Goal: Find specific page/section: Locate a particular part of the current website

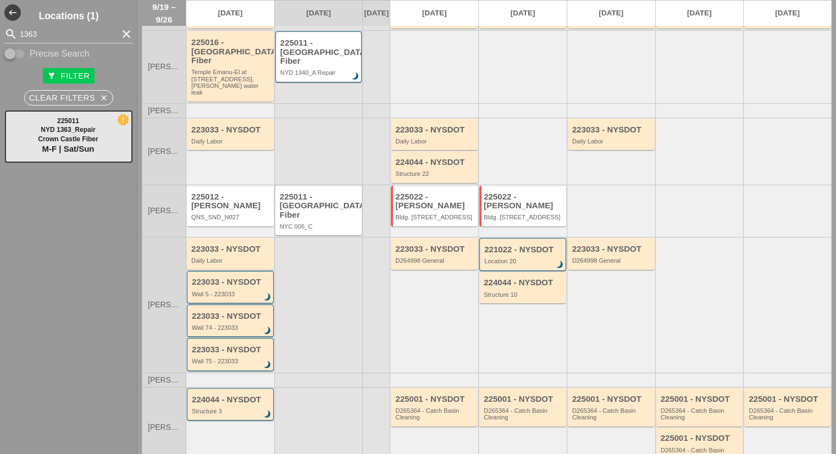
scroll to position [13, 0]
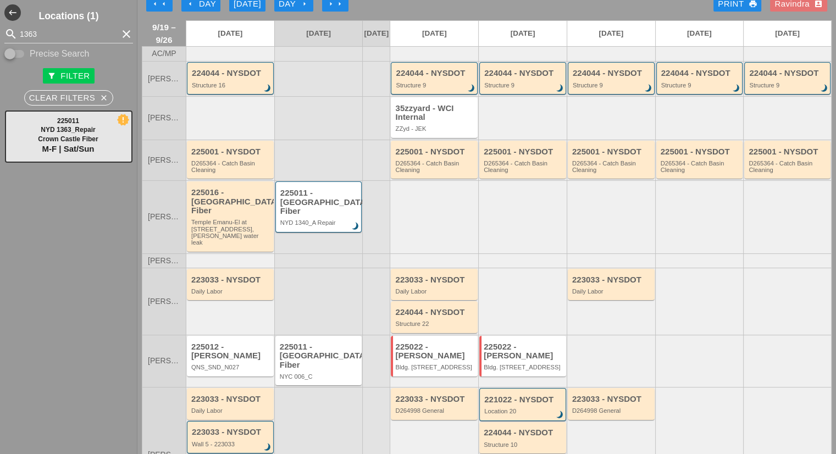
click at [312, 206] on div "225011 - [GEOGRAPHIC_DATA] Fiber" at bounding box center [319, 202] width 79 height 27
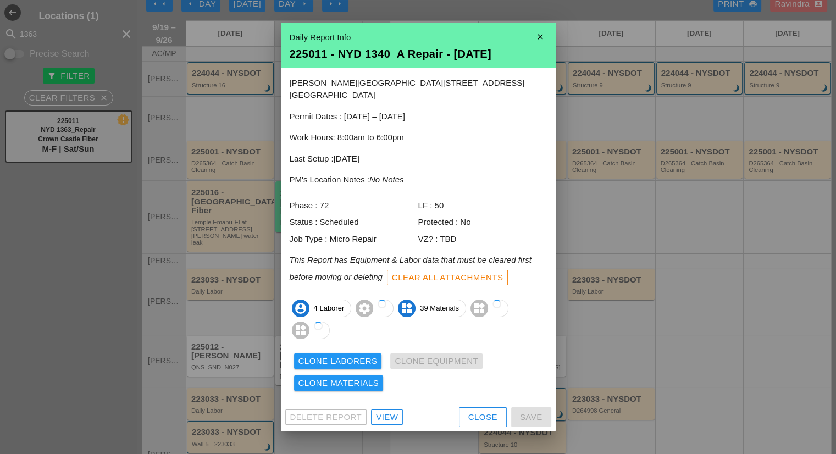
click at [389, 392] on div "Webster Ave & E 176th St Bronx, NY Permit Dates : 09/18/2025 – 10/14/2025 Work …" at bounding box center [418, 235] width 275 height 335
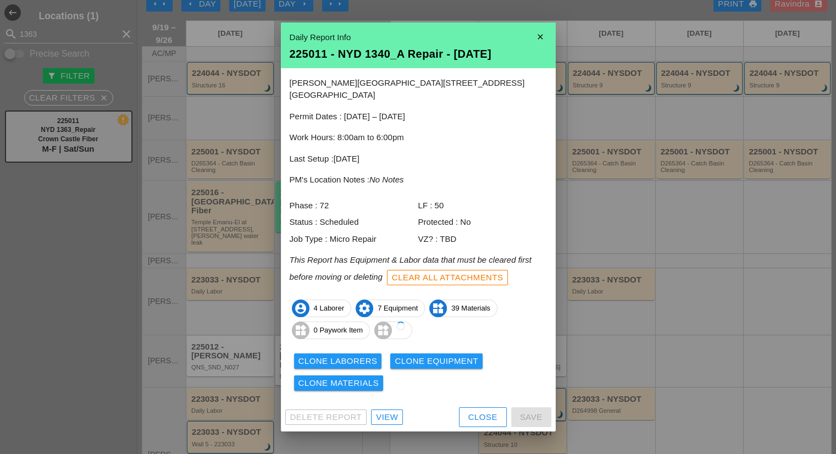
click at [393, 420] on div "Delete Report View Close Save" at bounding box center [418, 417] width 275 height 29
click at [386, 412] on div "View" at bounding box center [387, 417] width 22 height 13
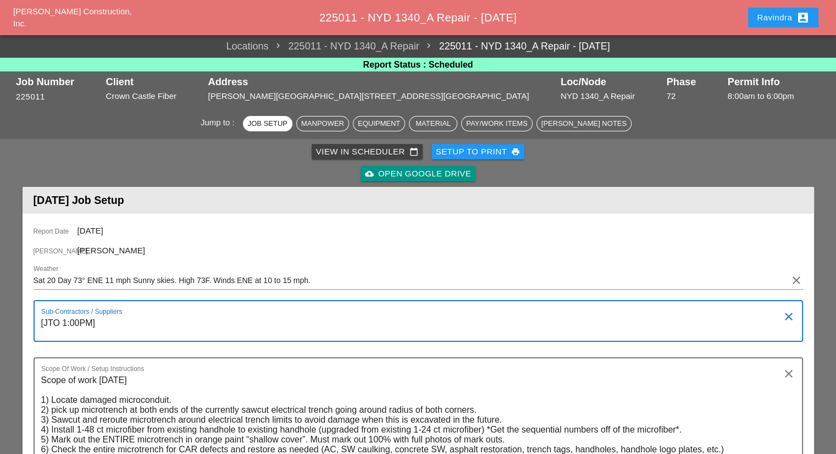
drag, startPoint x: 119, startPoint y: 323, endPoint x: 61, endPoint y: 323, distance: 57.7
click at [61, 323] on textarea "[JTO 1:00PM]" at bounding box center [413, 327] width 745 height 26
click at [70, 320] on textarea "[JTO HAVE ANOTHER LOCATION TO SPLICE AT 1:00PM THEY WILL BE ON SITE AFTER]" at bounding box center [413, 327] width 745 height 26
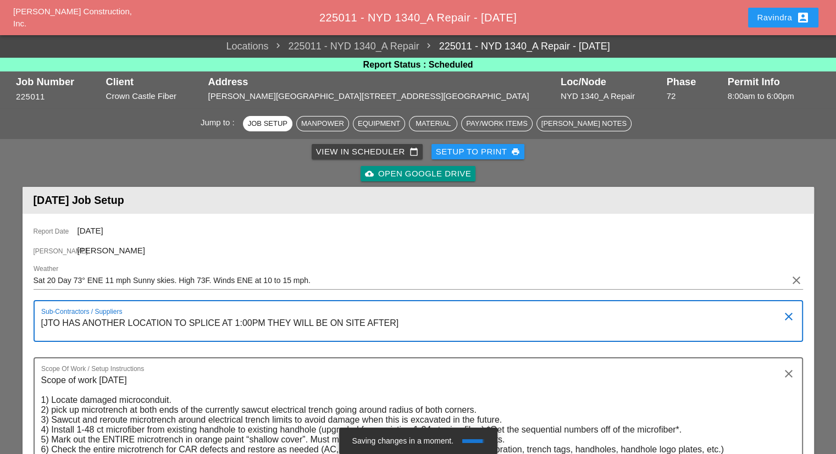
type textarea "[JTO HAS ANOTHER LOCATION TO SPLICE AT 1:00PM THEY WILL BE ON SITE AFTER]"
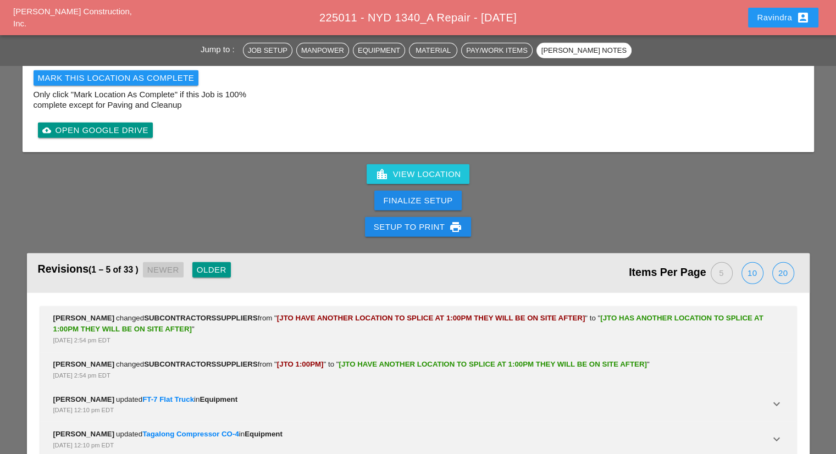
scroll to position [3212, 0]
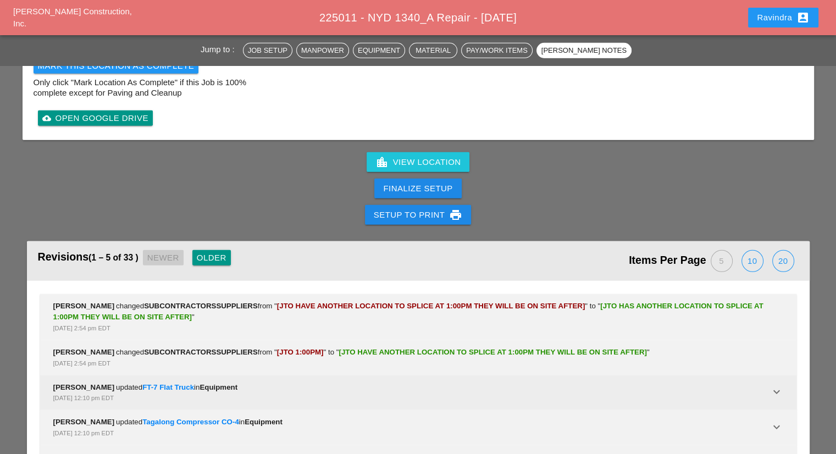
click at [247, 382] on div "Enrico Mareschi updated FT-7 Flat Truck in Equipment Sep 19, 2025, 12:10 pm EDT" at bounding box center [411, 393] width 717 height 22
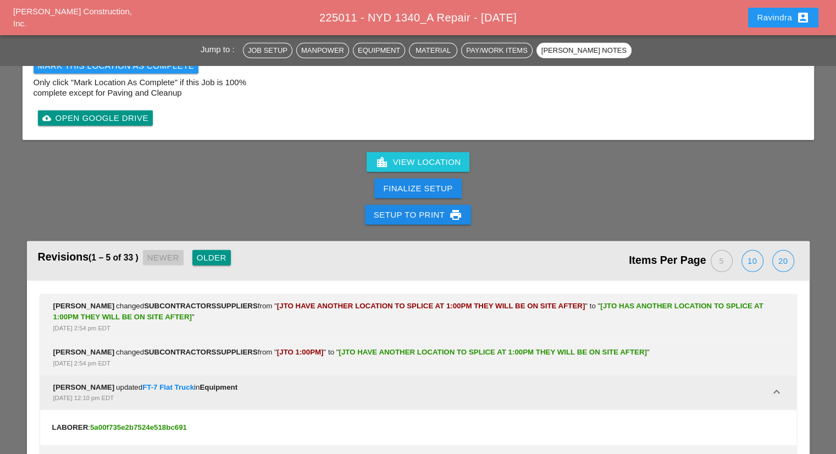
click at [250, 382] on div "Enrico Mareschi updated FT-7 Flat Truck in Equipment Sep 19, 2025, 12:10 pm EDT" at bounding box center [411, 393] width 717 height 22
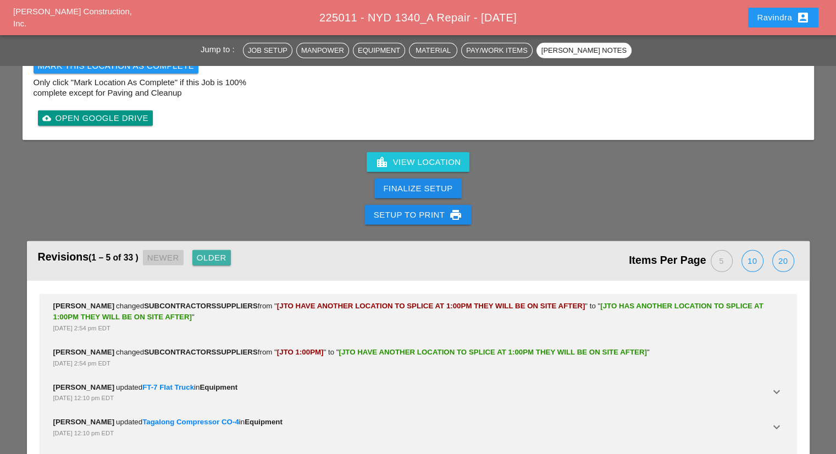
click at [208, 252] on div "Older" at bounding box center [212, 258] width 30 height 13
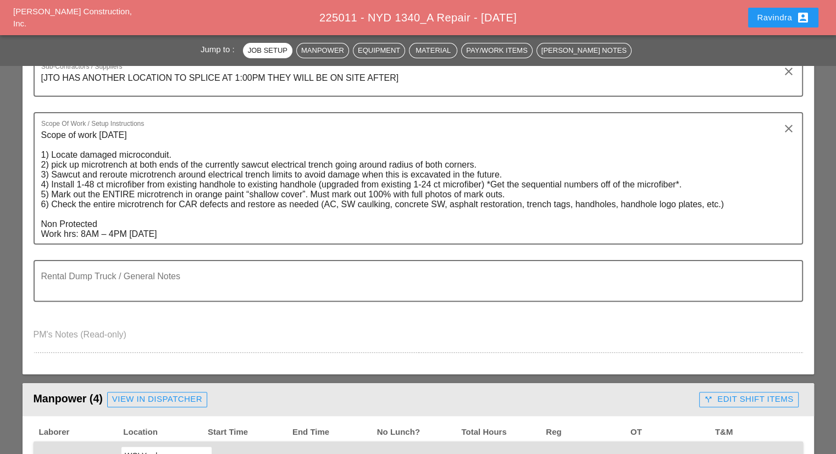
scroll to position [0, 0]
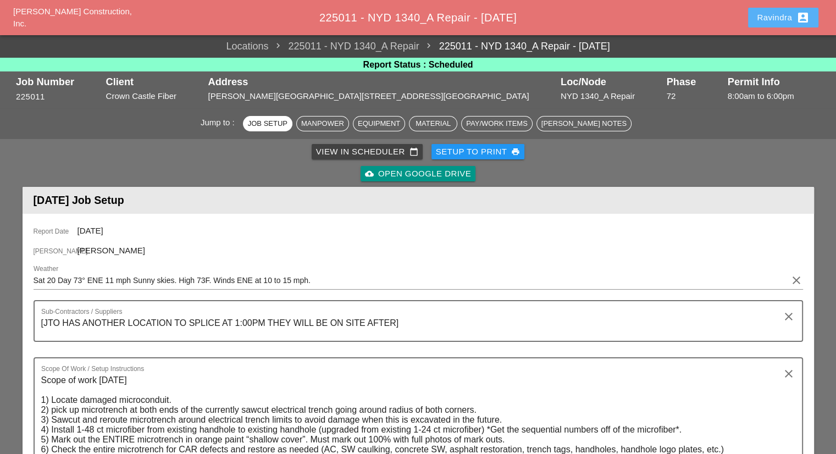
click at [761, 16] on div "Ravindra account_box" at bounding box center [783, 17] width 53 height 13
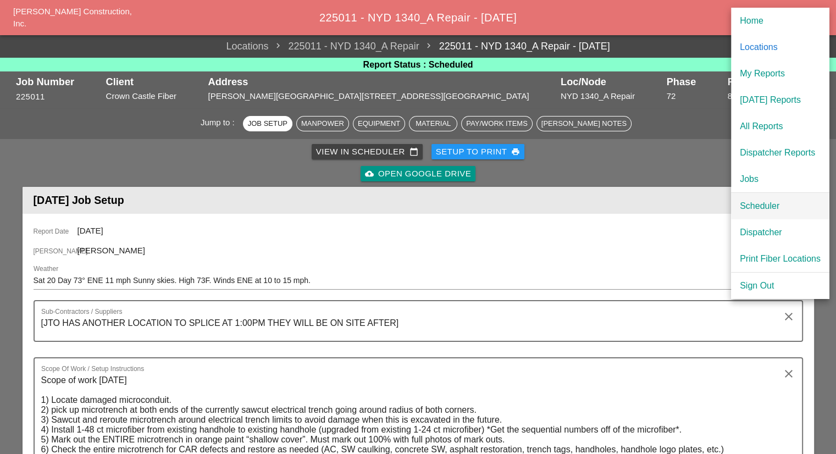
click at [757, 201] on div "Scheduler" at bounding box center [780, 206] width 81 height 13
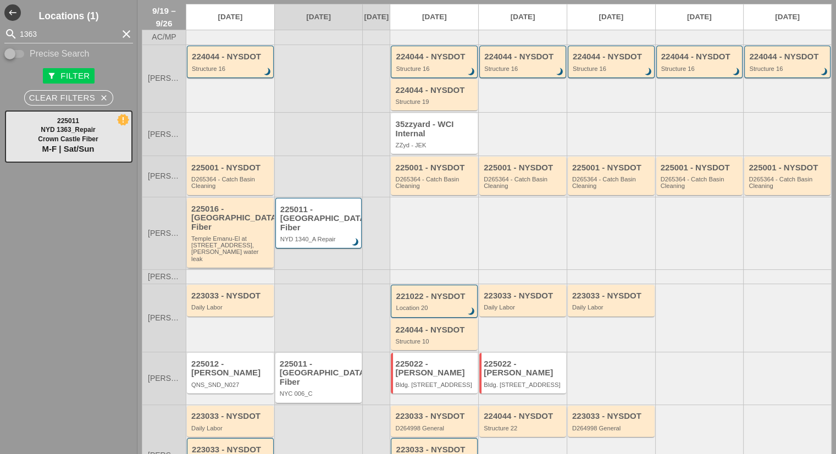
scroll to position [55, 0]
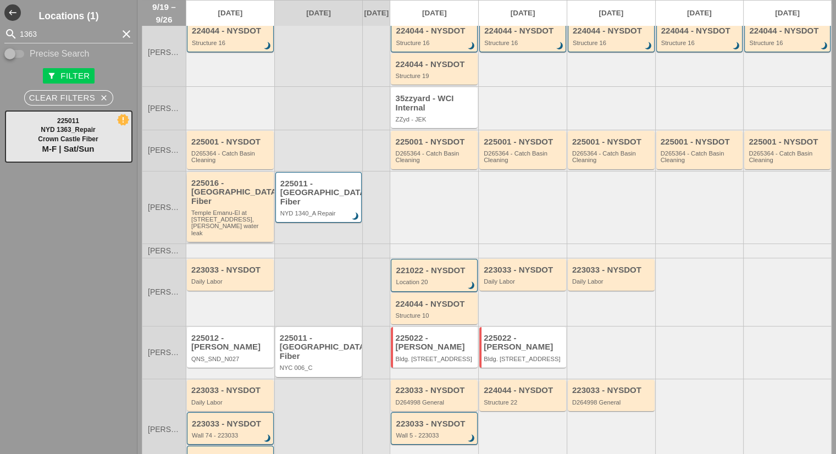
click at [230, 209] on div "Temple Emanu-El at [STREET_ADDRESS], [PERSON_NAME] water leak" at bounding box center [231, 222] width 80 height 27
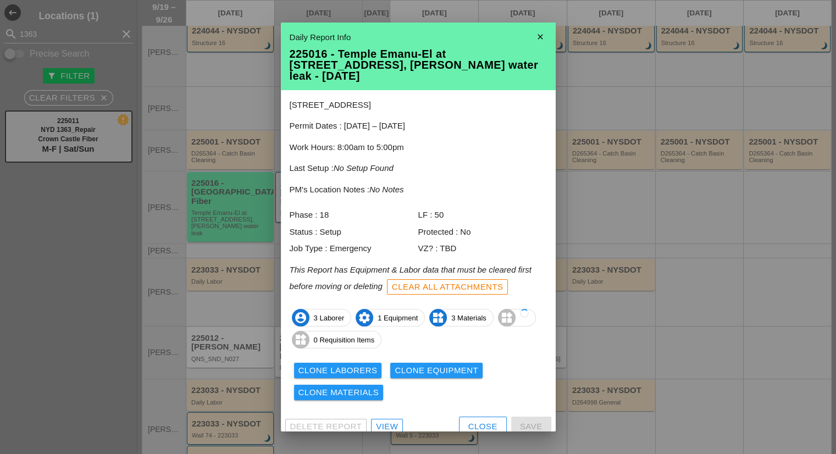
click at [485, 420] on div "Close" at bounding box center [482, 426] width 29 height 13
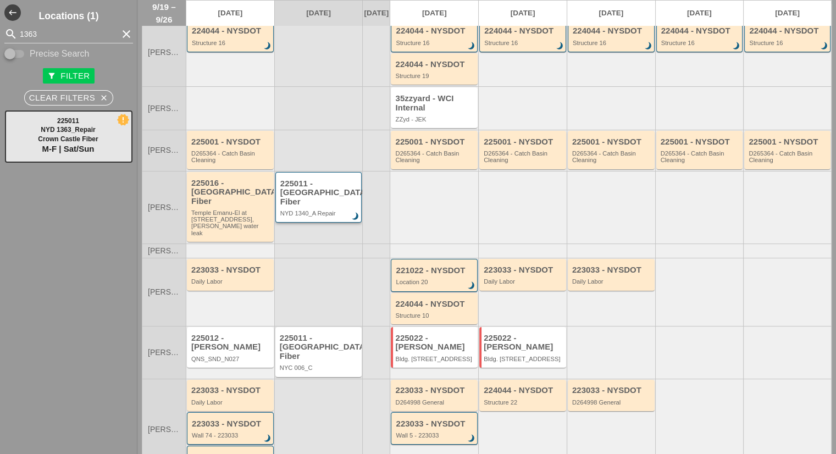
click at [339, 207] on div "225011 - Crown Castle Fiber NYD 1340_A Repair brightness_3" at bounding box center [319, 198] width 79 height 38
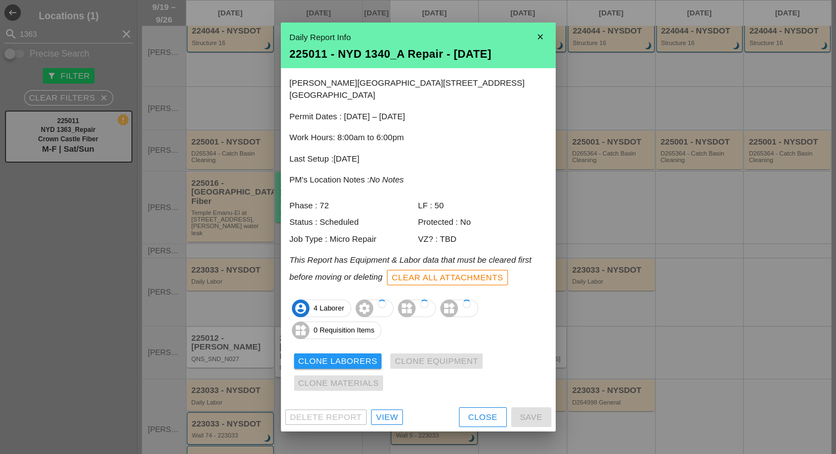
click at [394, 411] on div "View" at bounding box center [387, 417] width 22 height 13
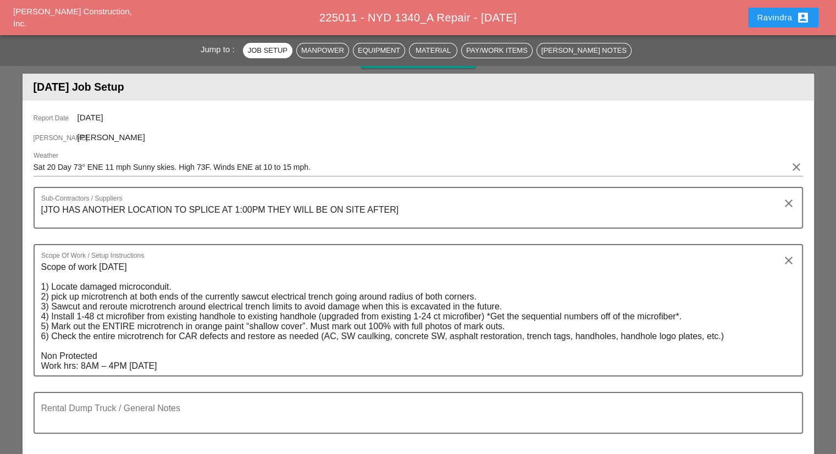
scroll to position [495, 0]
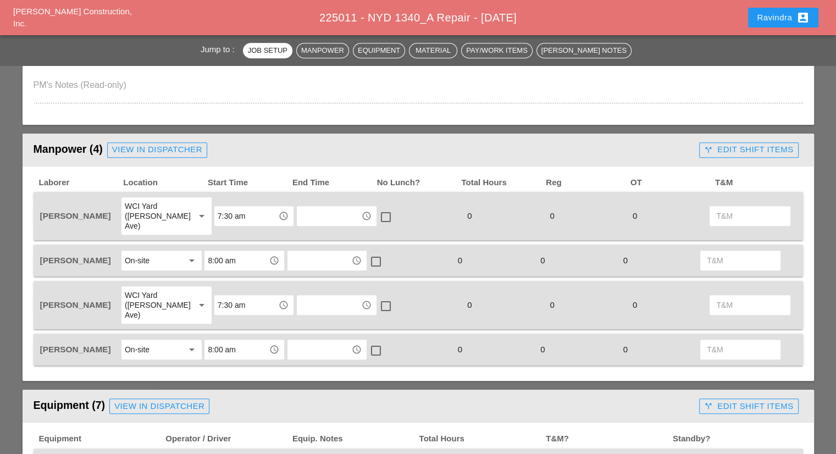
click at [765, 15] on div "Ravindra account_box" at bounding box center [783, 17] width 53 height 13
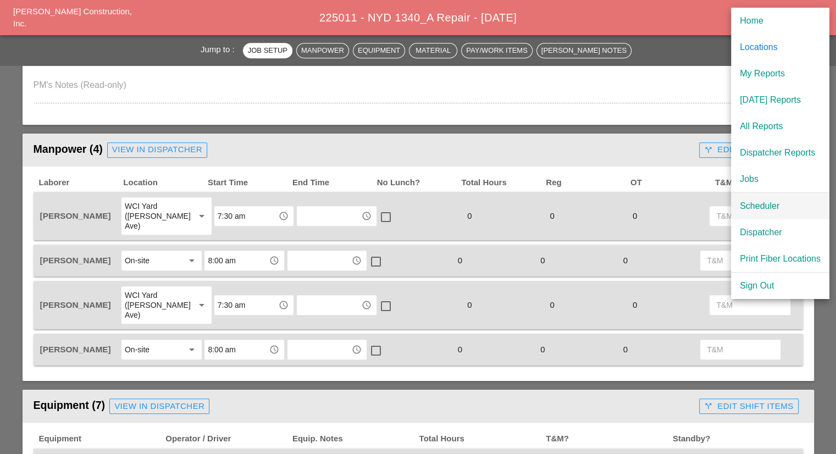
click at [744, 205] on div "Scheduler" at bounding box center [780, 206] width 81 height 13
